Goal: Task Accomplishment & Management: Use online tool/utility

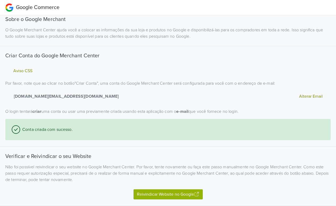
select select "pt"
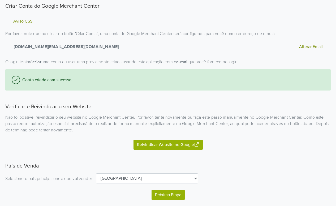
scroll to position [53, 0]
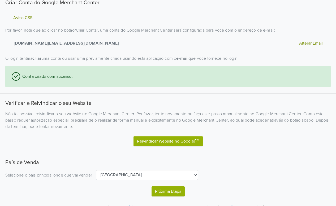
click at [151, 137] on button "Reivindicar Website no Google" at bounding box center [168, 141] width 69 height 10
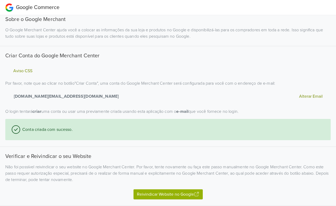
select select "pt"
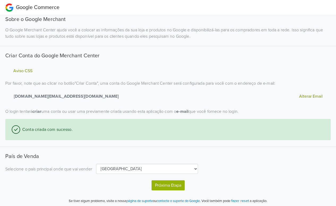
select select "pt"
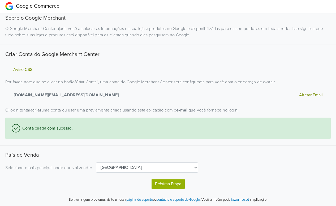
scroll to position [2, 0]
click at [175, 182] on button "Próxima Etapa" at bounding box center [168, 183] width 33 height 10
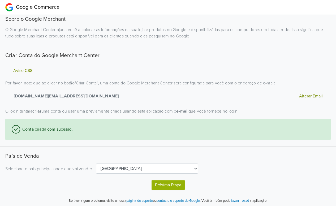
select select "pt"
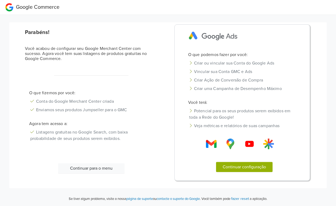
scroll to position [0, 0]
click at [105, 167] on button "Continuar para o menu" at bounding box center [91, 168] width 66 height 10
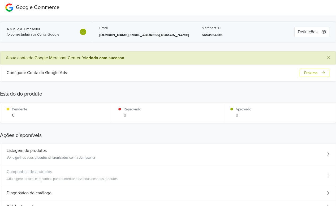
scroll to position [27, 0]
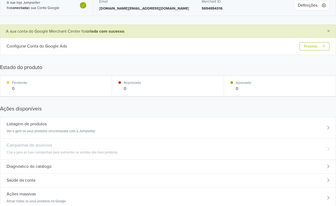
click at [114, 127] on div "Listagem de produtos Ver e gerir os seus produtos sincronizados com a Jumpseller" at bounding box center [167, 127] width 335 height 21
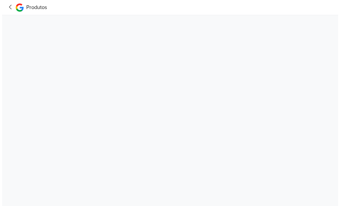
scroll to position [0, 0]
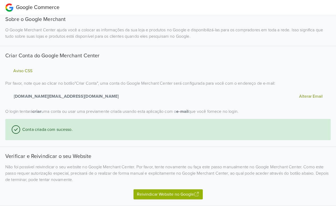
select select "pt"
